Goal: Navigation & Orientation: Find specific page/section

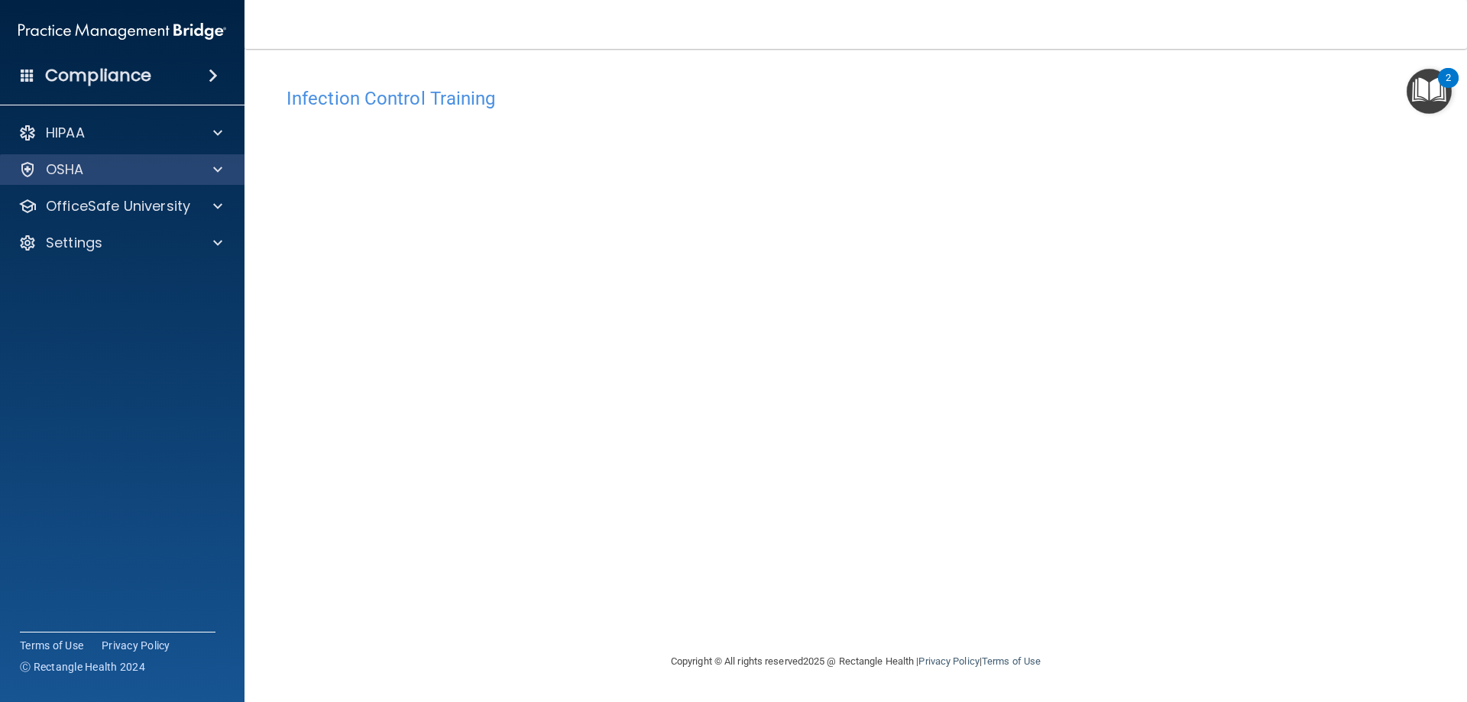
click at [75, 180] on div "OSHA" at bounding box center [122, 169] width 245 height 31
click at [217, 175] on span at bounding box center [217, 169] width 9 height 18
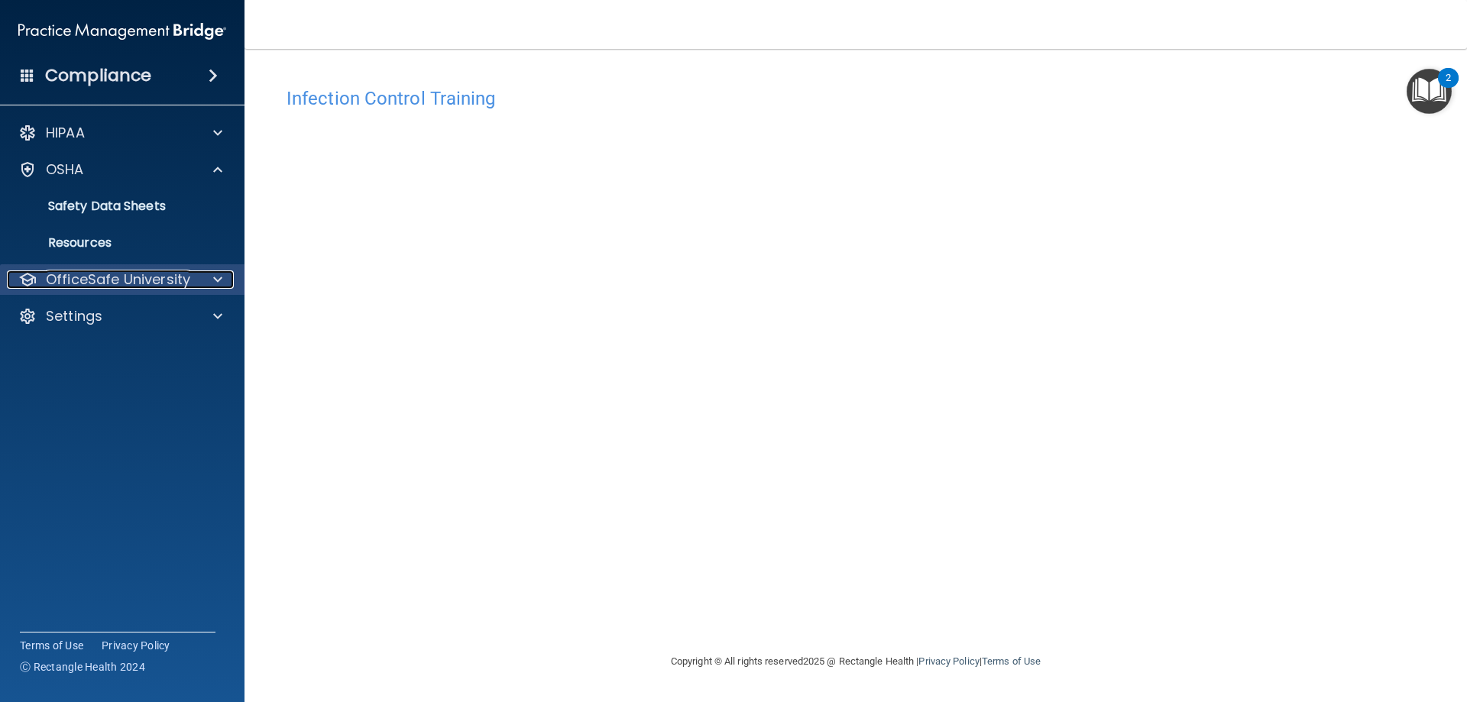
click at [61, 285] on p "OfficeSafe University" at bounding box center [118, 280] width 144 height 18
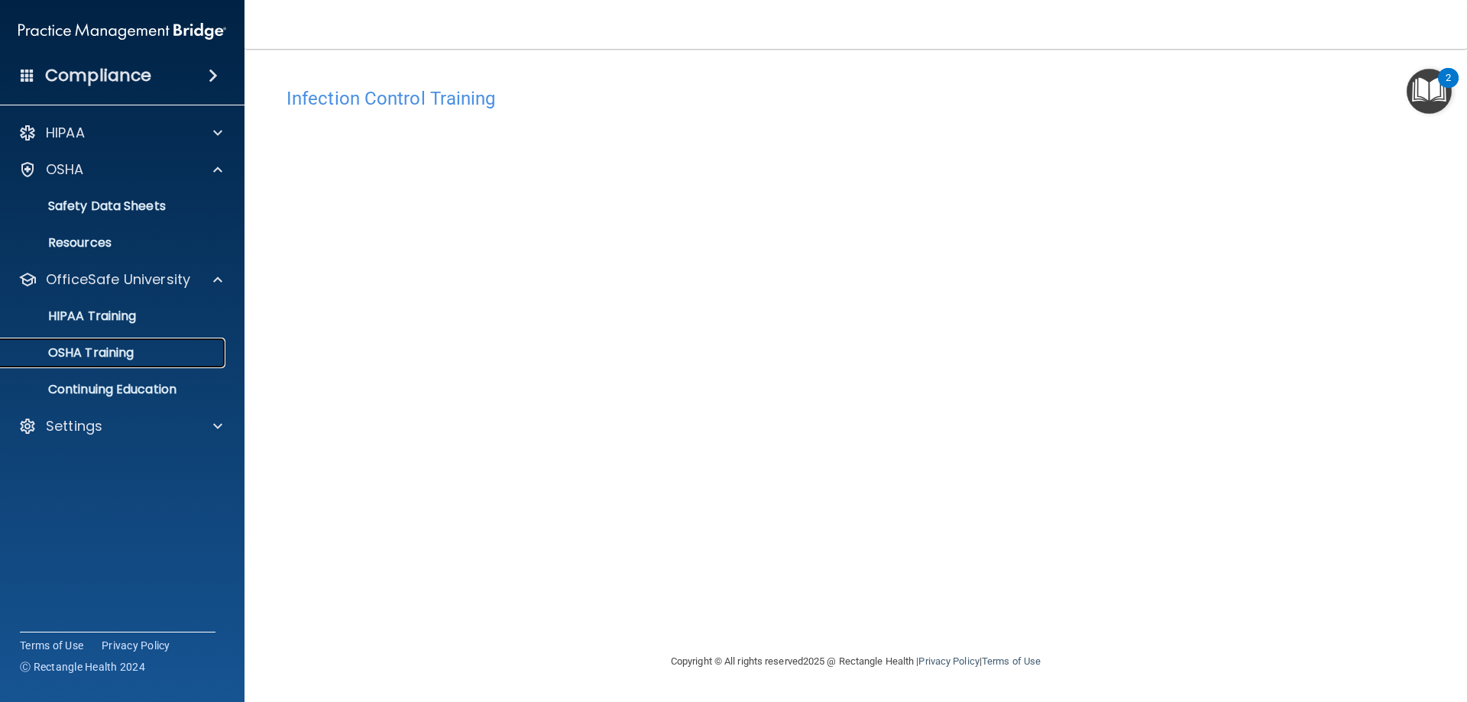
click at [81, 348] on p "OSHA Training" at bounding box center [72, 352] width 124 height 15
